Goal: Transaction & Acquisition: Purchase product/service

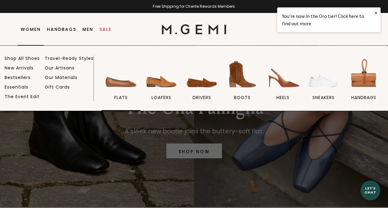
click at [134, 87] on img at bounding box center [121, 74] width 35 height 35
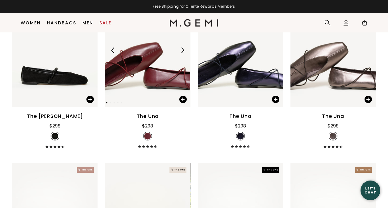
scroll to position [1227, 0]
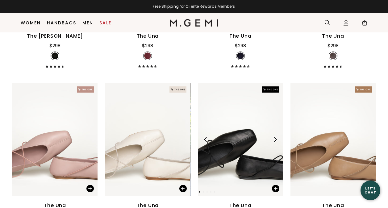
click at [263, 162] on img at bounding box center [240, 140] width 85 height 114
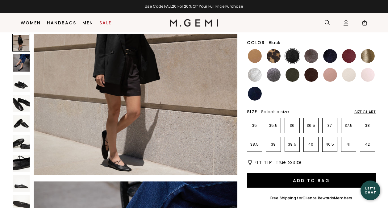
click at [20, 62] on img at bounding box center [21, 62] width 17 height 17
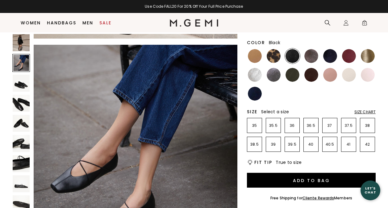
scroll to position [205, 0]
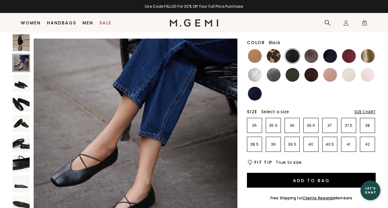
click at [21, 84] on img at bounding box center [21, 83] width 17 height 17
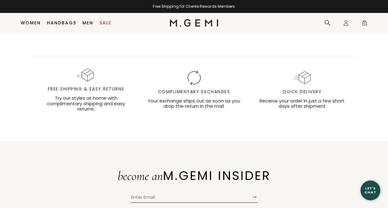
scroll to position [2968, 0]
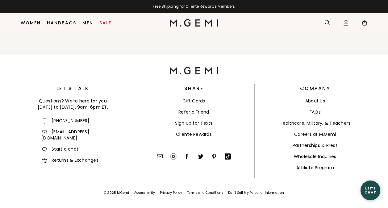
click at [87, 157] on link "Returns & Exchanges" at bounding box center [69, 160] width 57 height 6
